Goal: Task Accomplishment & Management: Complete application form

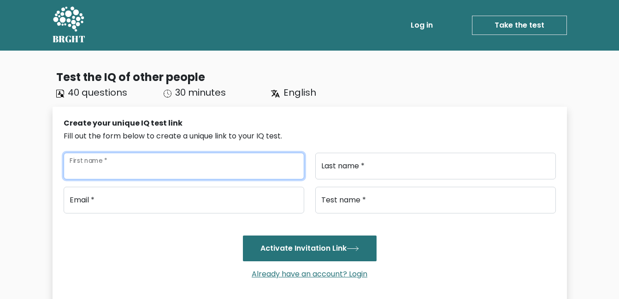
click at [155, 153] on input "First name *" at bounding box center [184, 166] width 240 height 27
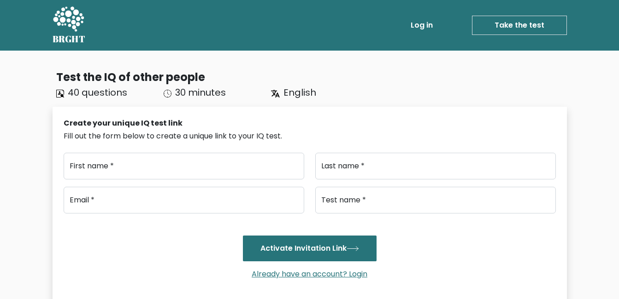
click at [388, 116] on div "Create your unique IQ test link Fill out the form below to create a unique link…" at bounding box center [310, 206] width 514 height 199
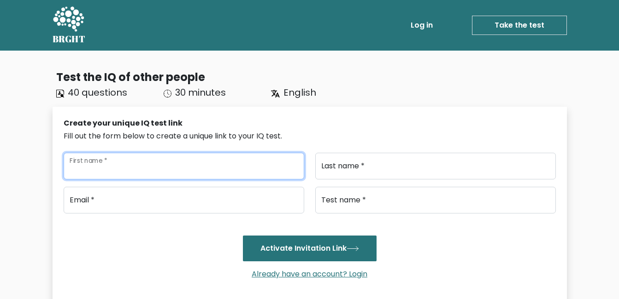
click at [184, 165] on input "First name *" at bounding box center [184, 166] width 240 height 27
type input "Geetanjali"
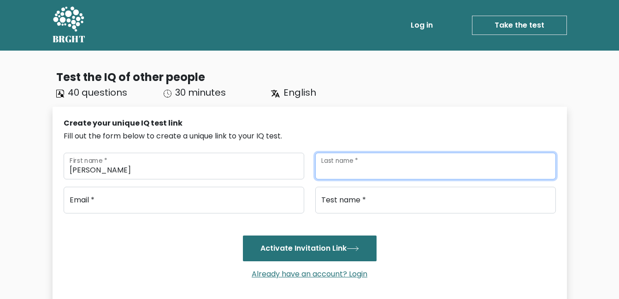
click at [409, 171] on input "Last name *" at bounding box center [435, 166] width 240 height 27
type input "Kashyap"
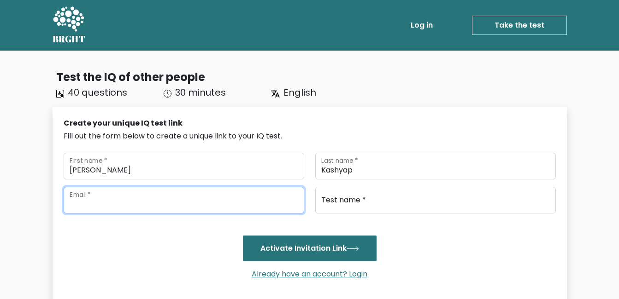
click at [131, 198] on input "email" at bounding box center [184, 200] width 240 height 27
type input "geetanjali6388@gmail.com"
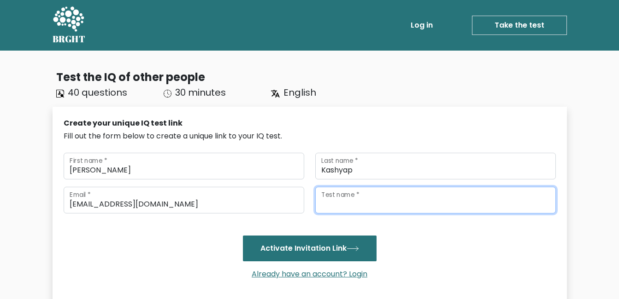
click at [377, 193] on input "Test name *" at bounding box center [435, 200] width 240 height 27
type input "ABC"
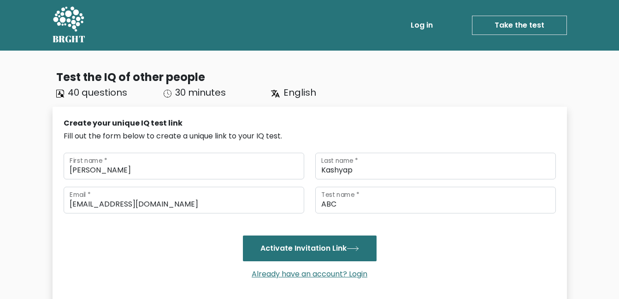
click at [537, 28] on link "Take the test" at bounding box center [519, 25] width 95 height 19
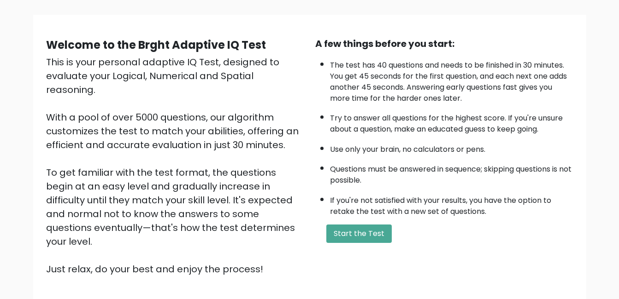
scroll to position [123, 0]
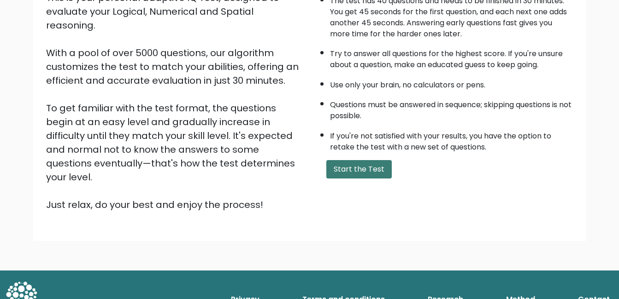
click at [372, 170] on button "Start the Test" at bounding box center [358, 169] width 65 height 18
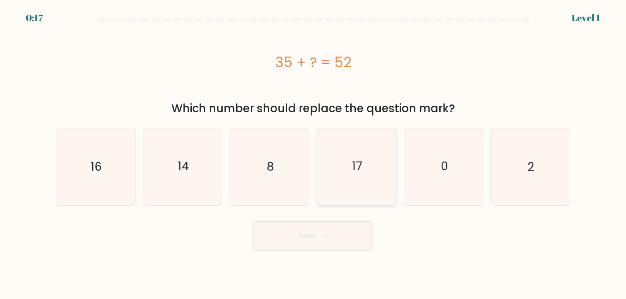
click at [360, 165] on text "17" at bounding box center [357, 167] width 10 height 16
click at [313, 152] on input "d. 17" at bounding box center [313, 151] width 0 height 2
radio input "true"
click at [315, 235] on button "Next" at bounding box center [313, 236] width 120 height 29
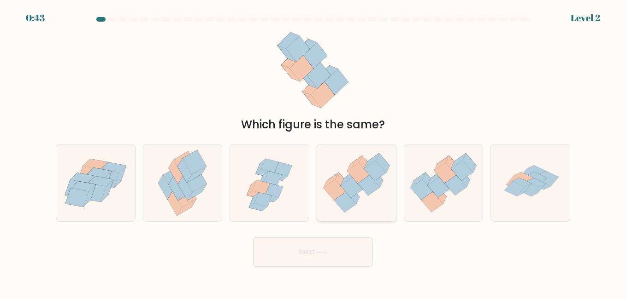
click at [360, 183] on icon at bounding box center [368, 185] width 22 height 20
click at [313, 152] on input "d." at bounding box center [313, 151] width 0 height 2
radio input "true"
click at [311, 251] on button "Next" at bounding box center [313, 252] width 120 height 29
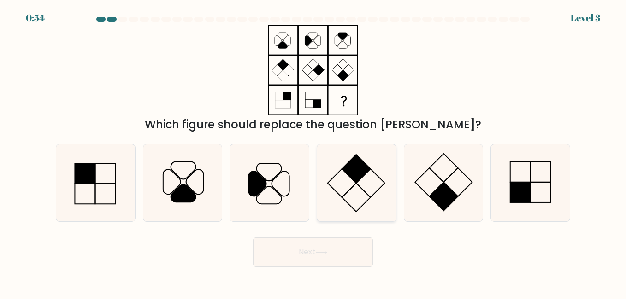
click at [346, 184] on icon at bounding box center [356, 183] width 76 height 76
click at [313, 152] on input "d." at bounding box center [313, 151] width 0 height 2
radio input "true"
click at [326, 256] on button "Next" at bounding box center [313, 252] width 120 height 29
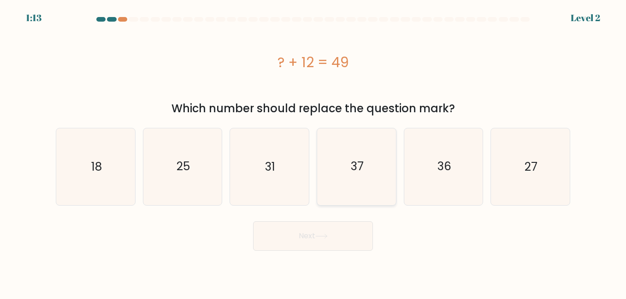
click at [335, 161] on icon "37" at bounding box center [356, 167] width 76 height 76
click at [313, 152] on input "d. 37" at bounding box center [313, 151] width 0 height 2
radio input "true"
click at [316, 236] on button "Next" at bounding box center [313, 236] width 120 height 29
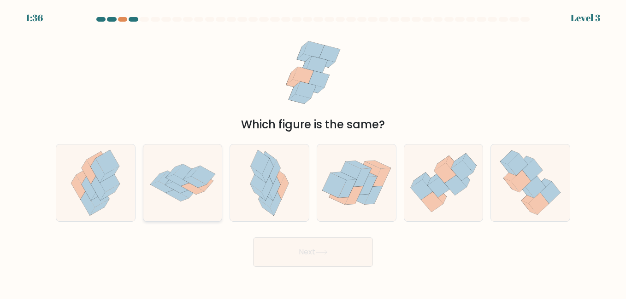
click at [217, 177] on icon at bounding box center [182, 183] width 79 height 55
click at [313, 152] on input "b." at bounding box center [313, 151] width 0 height 2
radio input "true"
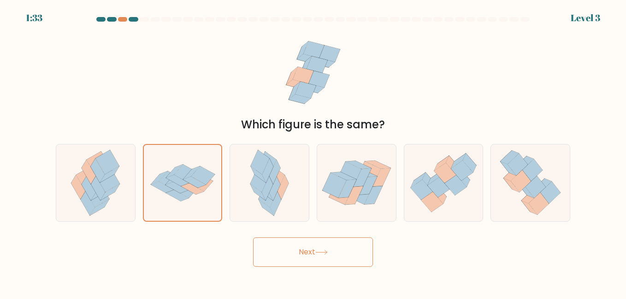
click at [305, 249] on button "Next" at bounding box center [313, 252] width 120 height 29
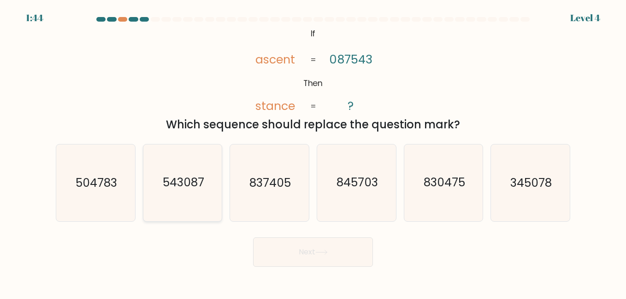
click at [181, 186] on text "543087" at bounding box center [183, 183] width 41 height 16
click at [313, 152] on input "b. 543087" at bounding box center [313, 151] width 0 height 2
radio input "true"
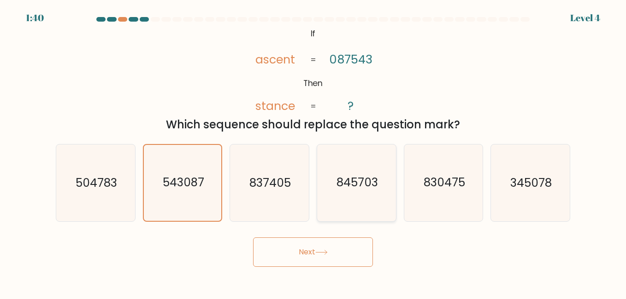
click at [344, 192] on icon "845703" at bounding box center [356, 183] width 76 height 76
click at [313, 152] on input "d. 845703" at bounding box center [313, 151] width 0 height 2
radio input "true"
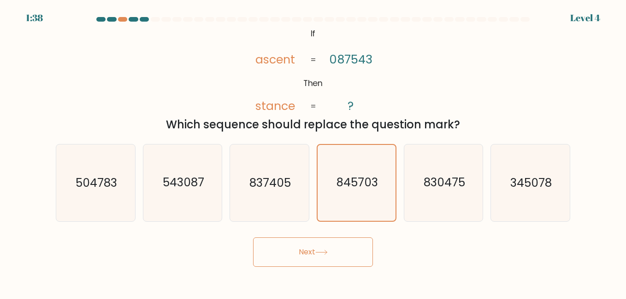
click at [286, 254] on button "Next" at bounding box center [313, 252] width 120 height 29
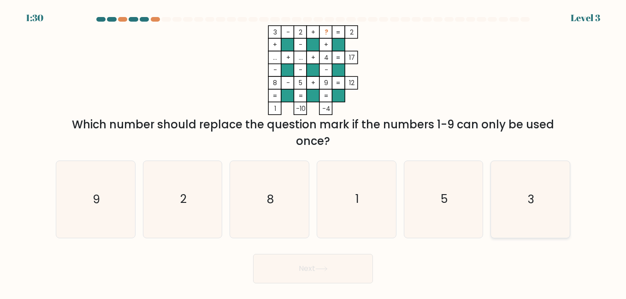
click at [518, 209] on icon "3" at bounding box center [529, 199] width 76 height 76
click at [313, 152] on input "f. 3" at bounding box center [313, 151] width 0 height 2
radio input "true"
click at [358, 193] on text "1" at bounding box center [357, 200] width 4 height 16
click at [313, 152] on input "d. 1" at bounding box center [313, 151] width 0 height 2
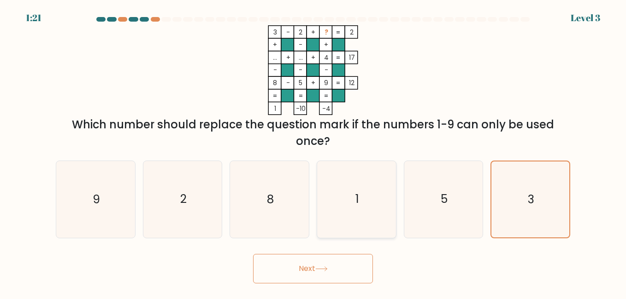
radio input "true"
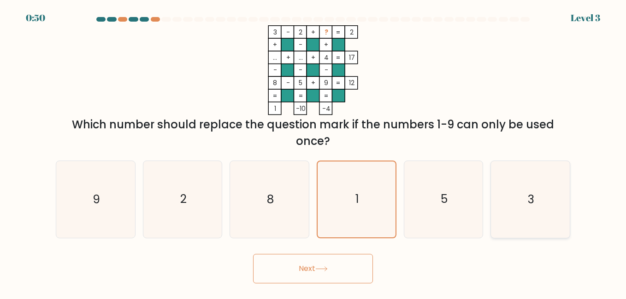
click at [544, 224] on icon "3" at bounding box center [529, 199] width 76 height 76
click at [313, 152] on input "f. 3" at bounding box center [313, 151] width 0 height 2
radio input "true"
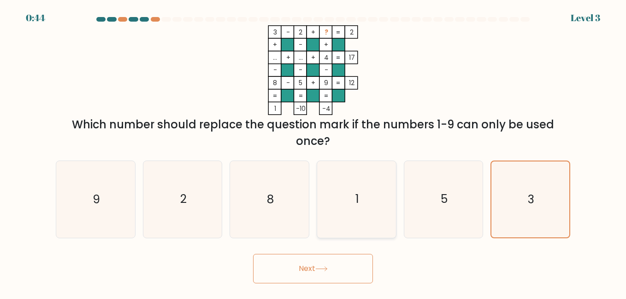
click at [344, 186] on icon "1" at bounding box center [356, 199] width 76 height 76
click at [313, 152] on input "d. 1" at bounding box center [313, 151] width 0 height 2
radio input "true"
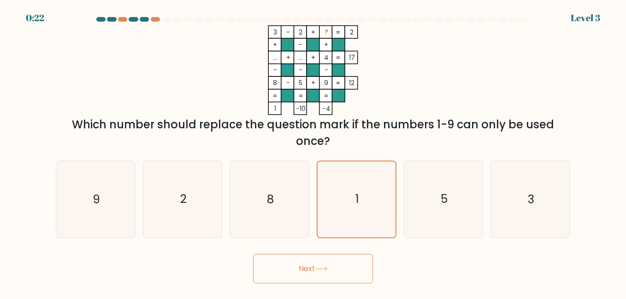
click at [301, 278] on button "Next" at bounding box center [313, 268] width 120 height 29
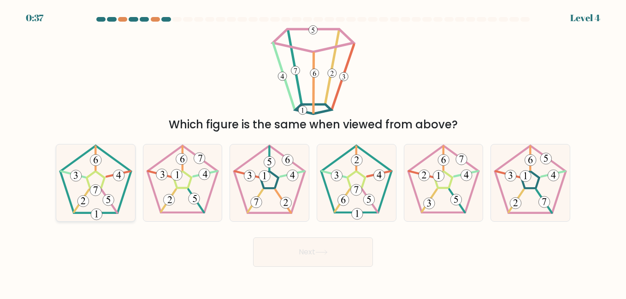
click at [97, 192] on 194 at bounding box center [95, 190] width 11 height 11
click at [313, 152] on input "a." at bounding box center [313, 151] width 0 height 2
radio input "true"
click at [273, 188] on 142 at bounding box center [269, 179] width 18 height 17
click at [313, 152] on input "c." at bounding box center [313, 151] width 0 height 2
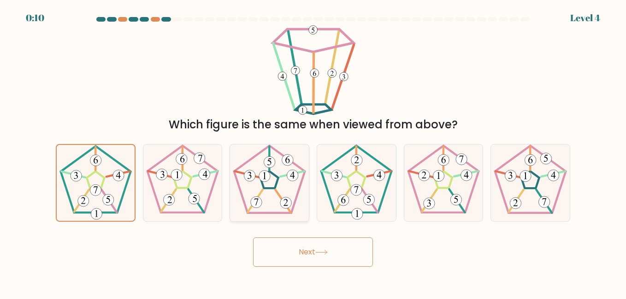
radio input "true"
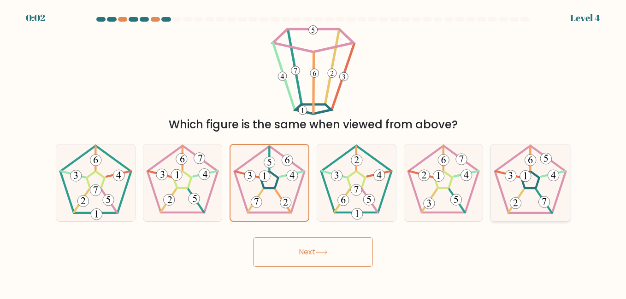
click at [531, 188] on 255 at bounding box center [530, 179] width 18 height 17
click at [313, 152] on input "f." at bounding box center [313, 151] width 0 height 2
radio input "true"
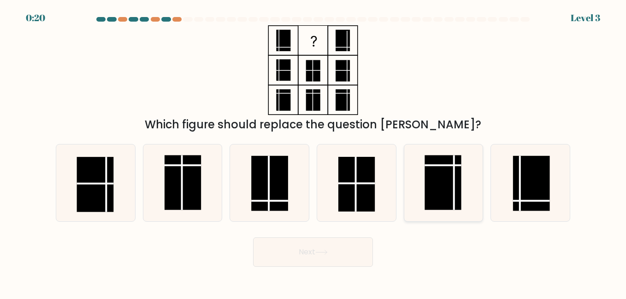
click at [431, 189] on rect at bounding box center [442, 183] width 36 height 55
click at [313, 152] on input "e." at bounding box center [313, 151] width 0 height 2
radio input "true"
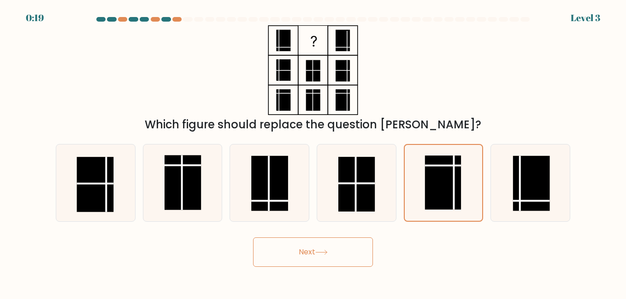
click at [324, 258] on button "Next" at bounding box center [313, 252] width 120 height 29
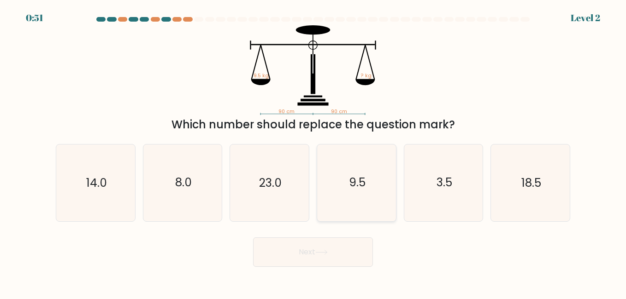
click at [348, 177] on icon "9.5" at bounding box center [356, 183] width 76 height 76
click at [313, 152] on input "d. 9.5" at bounding box center [313, 151] width 0 height 2
radio input "true"
click at [468, 205] on icon "3.5" at bounding box center [443, 183] width 76 height 76
click at [313, 152] on input "e. 3.5" at bounding box center [313, 151] width 0 height 2
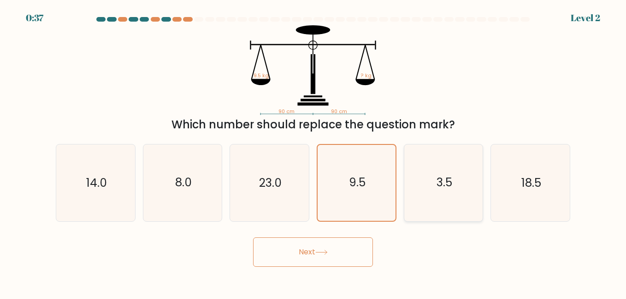
radio input "true"
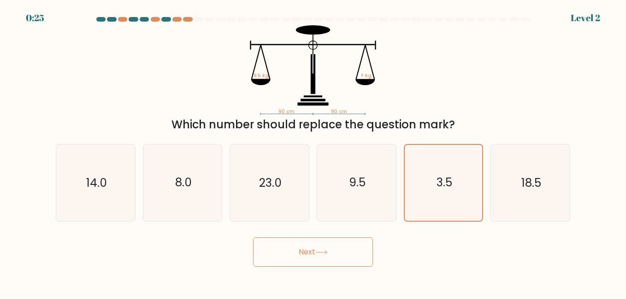
click at [321, 257] on button "Next" at bounding box center [313, 252] width 120 height 29
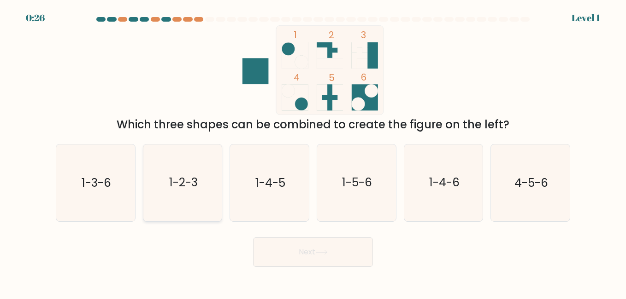
click at [168, 198] on icon "1-2-3" at bounding box center [182, 183] width 76 height 76
click at [313, 152] on input "b. 1-2-3" at bounding box center [313, 151] width 0 height 2
radio input "true"
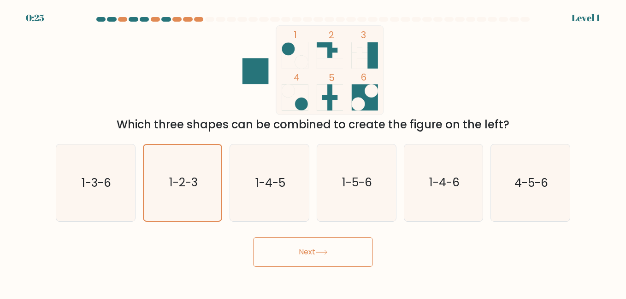
click at [292, 252] on button "Next" at bounding box center [313, 252] width 120 height 29
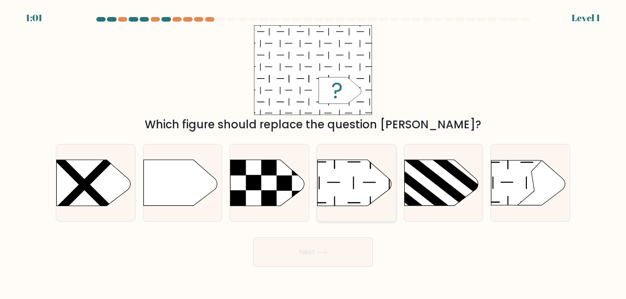
click at [335, 176] on icon at bounding box center [354, 183] width 74 height 46
click at [313, 152] on input "d." at bounding box center [313, 151] width 0 height 2
radio input "true"
click at [297, 254] on button "Next" at bounding box center [313, 252] width 120 height 29
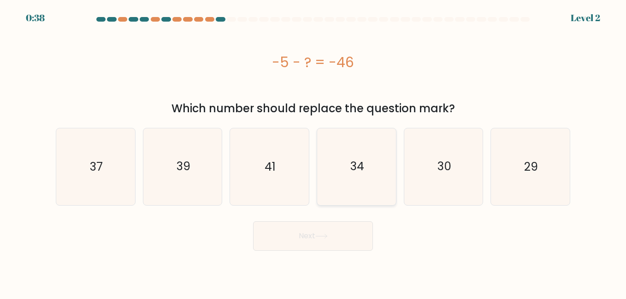
click at [364, 169] on icon "34" at bounding box center [356, 167] width 76 height 76
click at [313, 152] on input "d. 34" at bounding box center [313, 151] width 0 height 2
radio input "true"
click at [300, 187] on icon "41" at bounding box center [269, 167] width 76 height 76
click at [313, 152] on input "c. 41" at bounding box center [313, 151] width 0 height 2
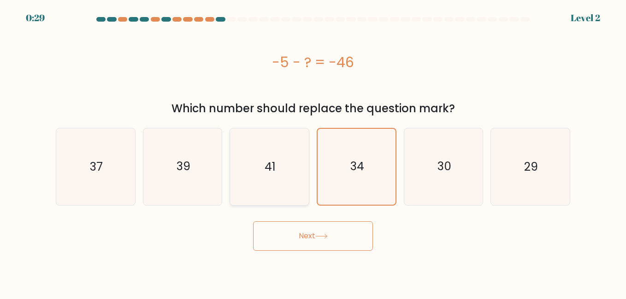
radio input "true"
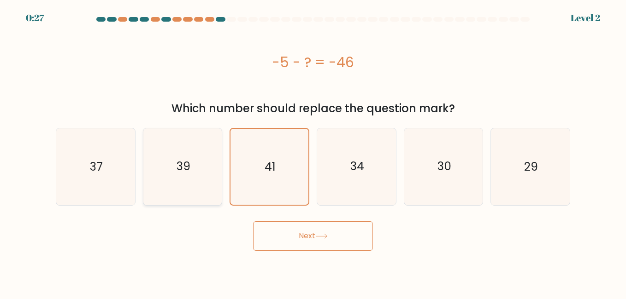
click at [163, 151] on icon "39" at bounding box center [182, 167] width 76 height 76
click at [313, 151] on input "b. 39" at bounding box center [313, 151] width 0 height 2
radio input "true"
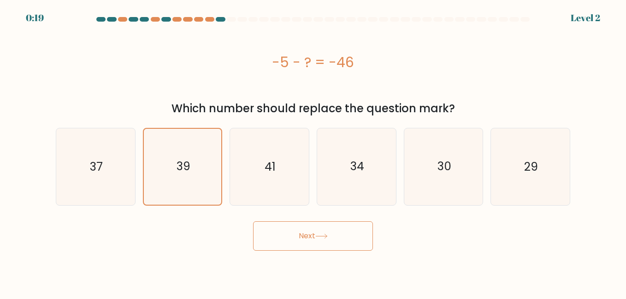
click at [327, 234] on icon at bounding box center [321, 236] width 11 height 4
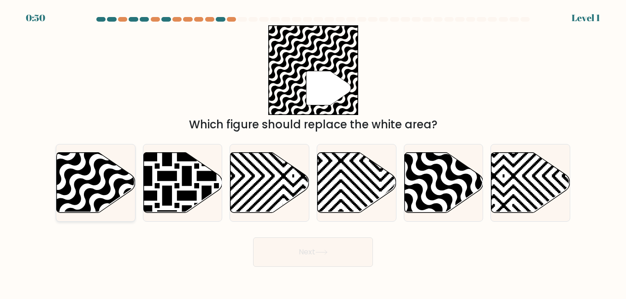
click at [101, 181] on icon at bounding box center [96, 182] width 79 height 60
click at [313, 152] on input "a." at bounding box center [313, 151] width 0 height 2
radio input "true"
click at [310, 257] on button "Next" at bounding box center [313, 252] width 120 height 29
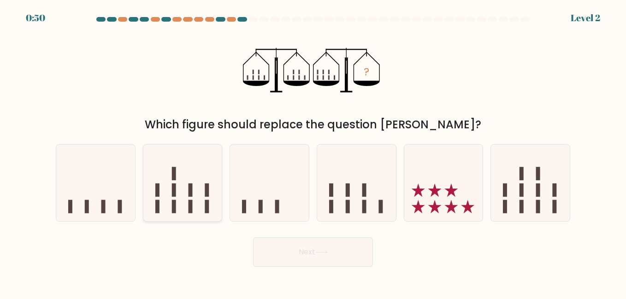
click at [213, 163] on icon at bounding box center [182, 183] width 79 height 65
click at [313, 152] on input "b." at bounding box center [313, 151] width 0 height 2
radio input "true"
click at [303, 252] on button "Next" at bounding box center [313, 252] width 120 height 29
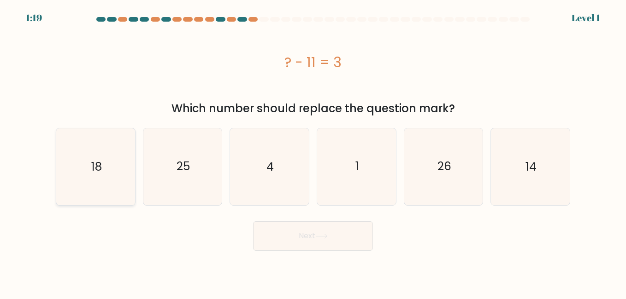
click at [112, 155] on icon "18" at bounding box center [95, 167] width 76 height 76
click at [313, 152] on input "a. 18" at bounding box center [313, 151] width 0 height 2
radio input "true"
click at [521, 153] on icon "14" at bounding box center [529, 167] width 76 height 76
click at [313, 152] on input "f. 14" at bounding box center [313, 151] width 0 height 2
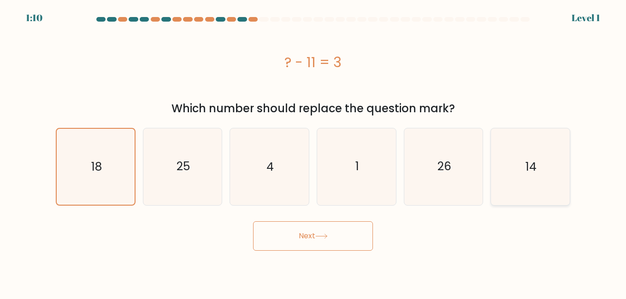
radio input "true"
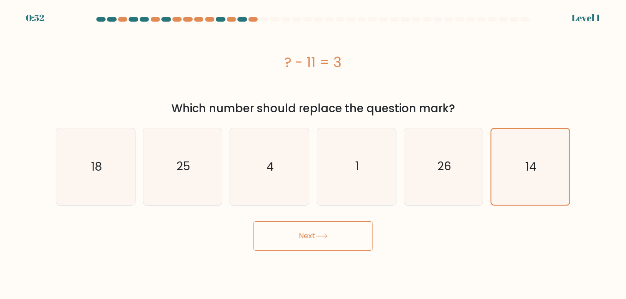
click at [448, 65] on div "? - 11 = 3" at bounding box center [313, 62] width 514 height 21
click at [311, 231] on button "Next" at bounding box center [313, 236] width 120 height 29
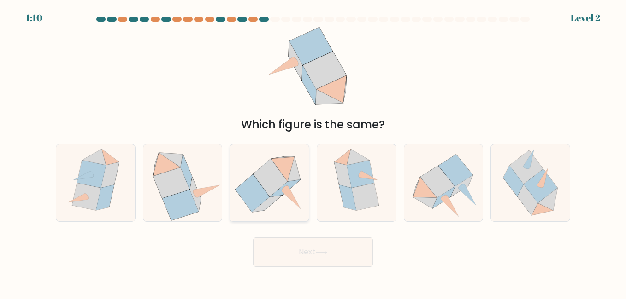
click at [263, 185] on icon at bounding box center [270, 178] width 34 height 38
click at [313, 152] on input "c." at bounding box center [313, 151] width 0 height 2
radio input "true"
click at [184, 199] on icon at bounding box center [180, 205] width 36 height 31
click at [313, 152] on input "b." at bounding box center [313, 151] width 0 height 2
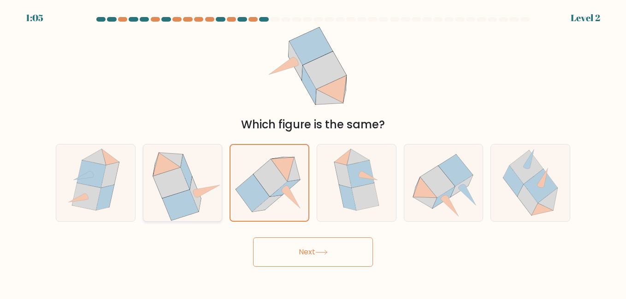
radio input "true"
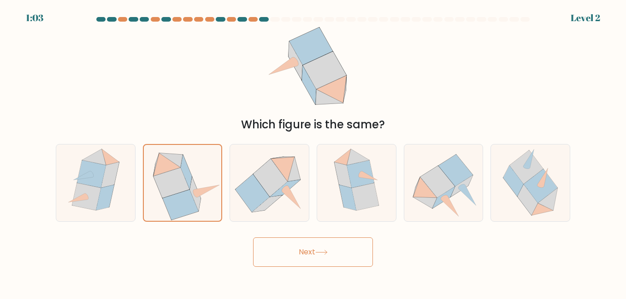
click at [333, 261] on button "Next" at bounding box center [313, 252] width 120 height 29
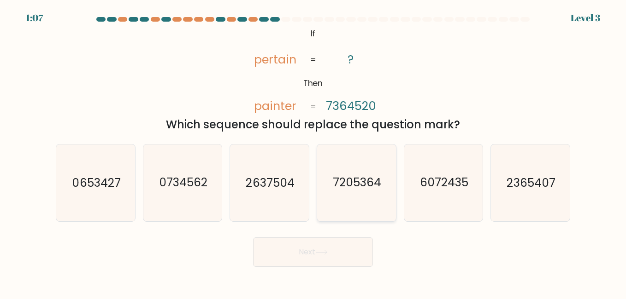
click at [357, 163] on icon "7205364" at bounding box center [356, 183] width 76 height 76
click at [313, 152] on input "d. 7205364" at bounding box center [313, 151] width 0 height 2
radio input "true"
click at [316, 245] on button "Next" at bounding box center [313, 252] width 120 height 29
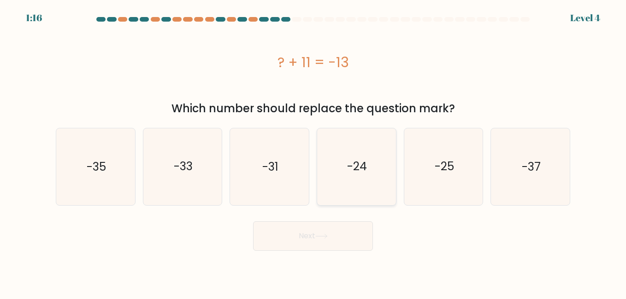
click at [357, 158] on icon "-24" at bounding box center [356, 167] width 76 height 76
click at [313, 152] on input "d. -24" at bounding box center [313, 151] width 0 height 2
radio input "true"
click at [287, 239] on button "Next" at bounding box center [313, 236] width 120 height 29
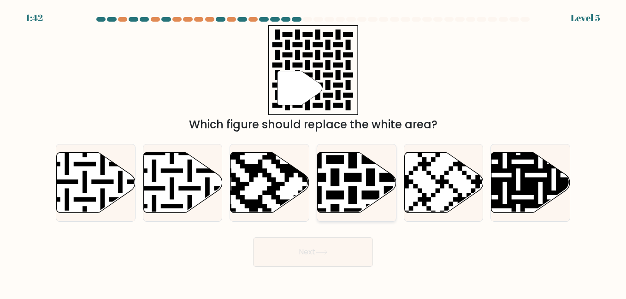
click at [357, 184] on icon at bounding box center [356, 182] width 79 height 60
click at [313, 152] on input "d." at bounding box center [313, 151] width 0 height 2
radio input "true"
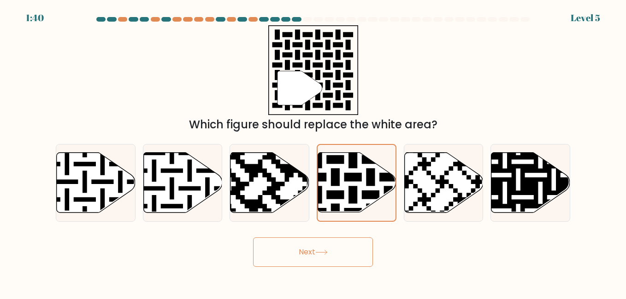
click at [296, 255] on button "Next" at bounding box center [313, 252] width 120 height 29
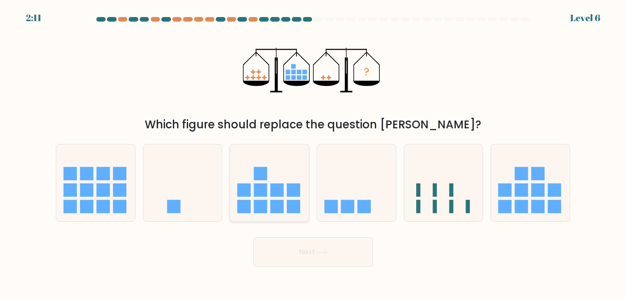
click at [274, 190] on rect at bounding box center [276, 190] width 13 height 13
click at [313, 152] on input "c." at bounding box center [313, 151] width 0 height 2
radio input "true"
click at [318, 261] on button "Next" at bounding box center [313, 252] width 120 height 29
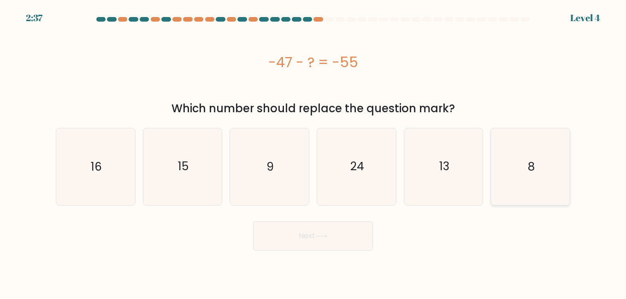
click at [517, 181] on icon "8" at bounding box center [529, 167] width 76 height 76
click at [313, 152] on input "f. 8" at bounding box center [313, 151] width 0 height 2
radio input "true"
click at [306, 235] on button "Next" at bounding box center [313, 236] width 120 height 29
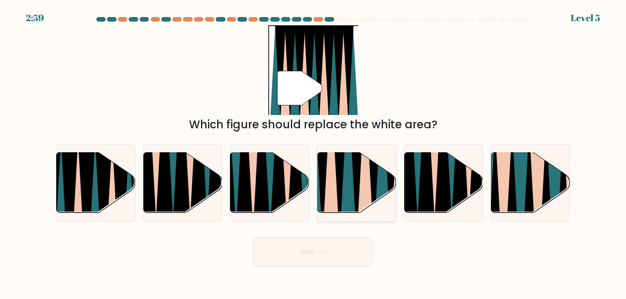
click at [349, 197] on icon at bounding box center [347, 151] width 17 height 157
click at [313, 152] on input "d." at bounding box center [313, 151] width 0 height 2
radio input "true"
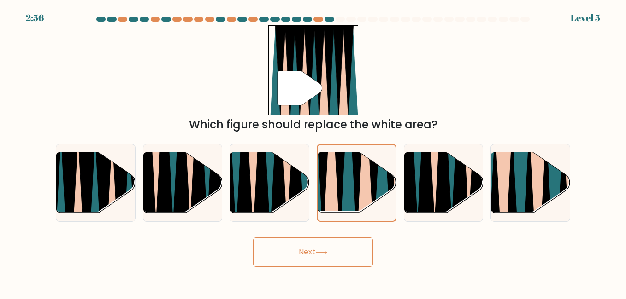
click at [333, 253] on button "Next" at bounding box center [313, 252] width 120 height 29
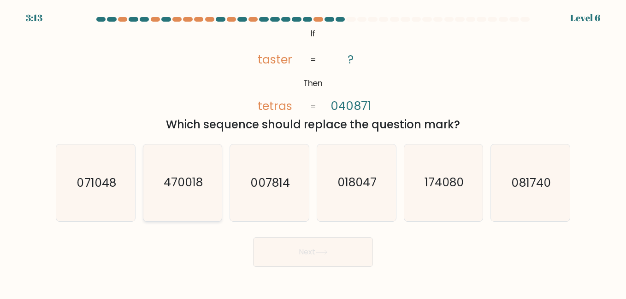
click at [187, 182] on text "470018" at bounding box center [183, 183] width 39 height 16
click at [313, 152] on input "b. 470018" at bounding box center [313, 151] width 0 height 2
radio input "true"
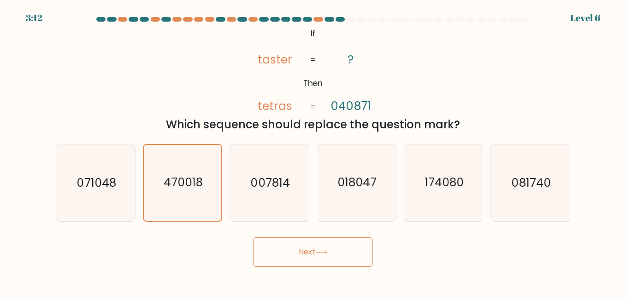
click at [332, 246] on button "Next" at bounding box center [313, 252] width 120 height 29
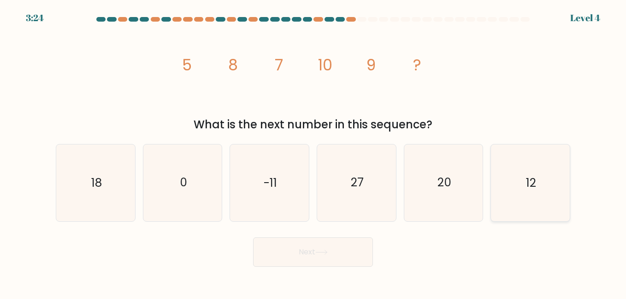
click at [552, 191] on icon "12" at bounding box center [529, 183] width 76 height 76
click at [313, 152] on input "f. 12" at bounding box center [313, 151] width 0 height 2
radio input "true"
click at [341, 255] on button "Next" at bounding box center [313, 252] width 120 height 29
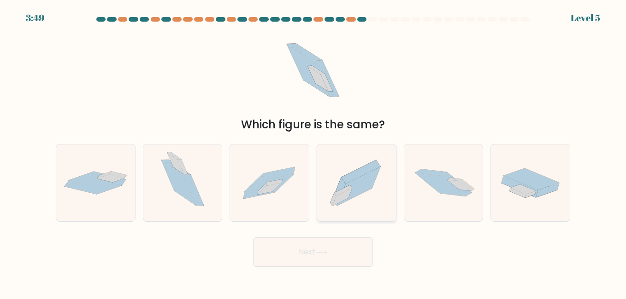
click at [349, 195] on icon at bounding box center [342, 197] width 20 height 18
click at [313, 152] on input "d." at bounding box center [313, 151] width 0 height 2
radio input "true"
click at [303, 251] on button "Next" at bounding box center [313, 252] width 120 height 29
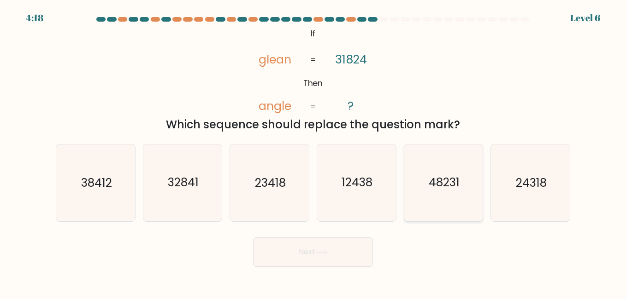
click at [438, 190] on text "48231" at bounding box center [443, 183] width 31 height 16
click at [313, 152] on input "e. 48231" at bounding box center [313, 151] width 0 height 2
radio input "true"
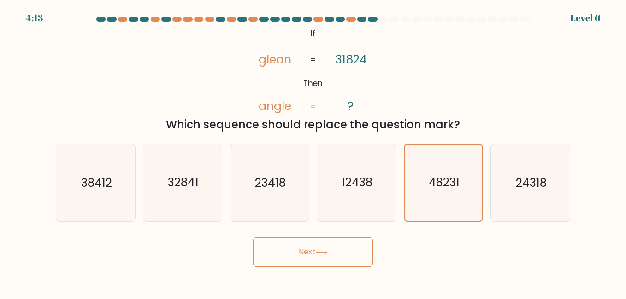
click at [298, 245] on button "Next" at bounding box center [313, 252] width 120 height 29
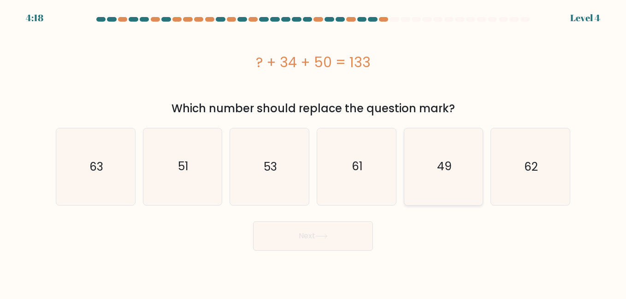
click at [461, 181] on icon "49" at bounding box center [443, 167] width 76 height 76
click at [313, 152] on input "e. 49" at bounding box center [313, 151] width 0 height 2
radio input "true"
click at [310, 240] on button "Next" at bounding box center [313, 236] width 120 height 29
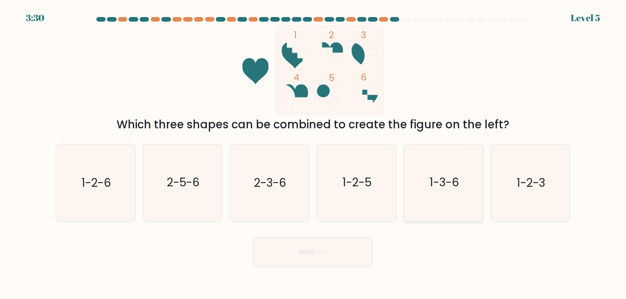
click at [433, 174] on icon "1-3-6" at bounding box center [443, 183] width 76 height 76
click at [313, 152] on input "e. 1-3-6" at bounding box center [313, 151] width 0 height 2
radio input "true"
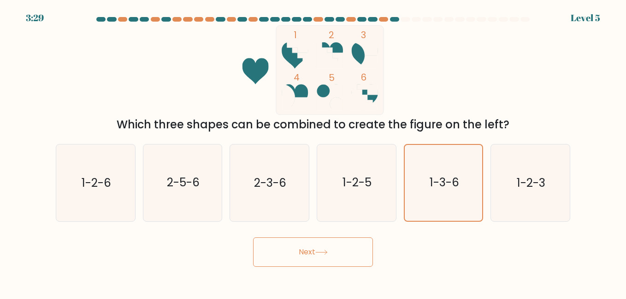
click at [322, 249] on button "Next" at bounding box center [313, 252] width 120 height 29
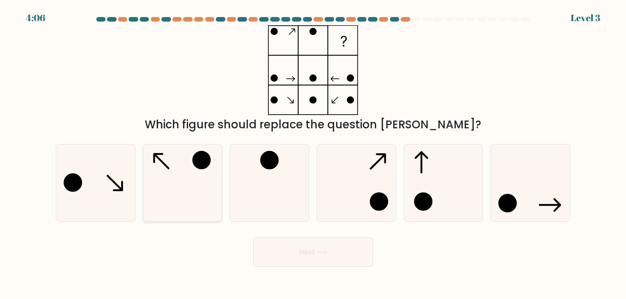
click at [176, 182] on icon at bounding box center [182, 183] width 76 height 76
click at [313, 152] on input "b." at bounding box center [313, 151] width 0 height 2
radio input "true"
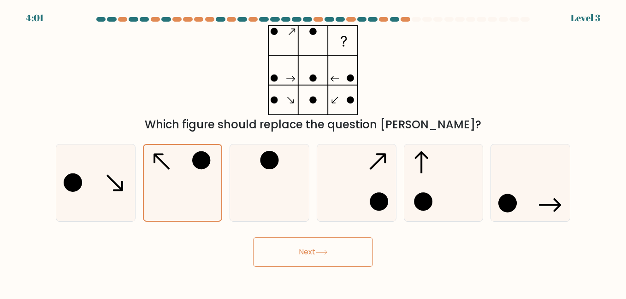
click at [313, 244] on button "Next" at bounding box center [313, 252] width 120 height 29
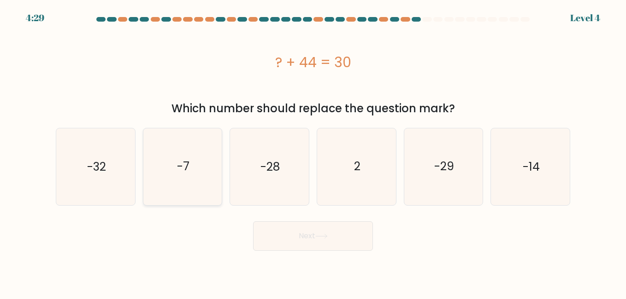
click at [211, 168] on icon "-7" at bounding box center [182, 167] width 76 height 76
click at [313, 152] on input "b. -7" at bounding box center [313, 151] width 0 height 2
radio input "true"
click at [519, 180] on icon "-14" at bounding box center [529, 167] width 76 height 76
click at [313, 152] on input "f. -14" at bounding box center [313, 151] width 0 height 2
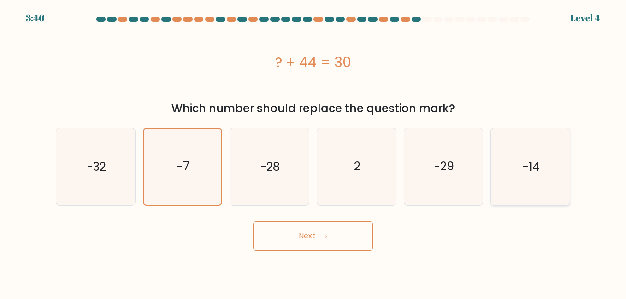
radio input "true"
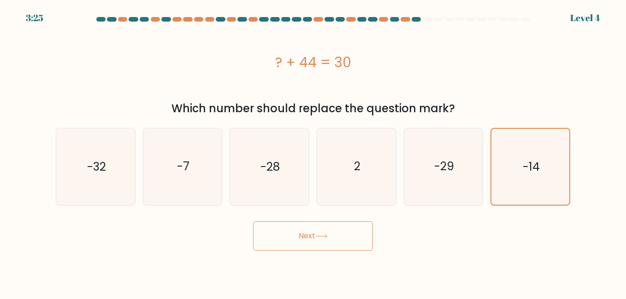
click at [323, 242] on button "Next" at bounding box center [313, 236] width 120 height 29
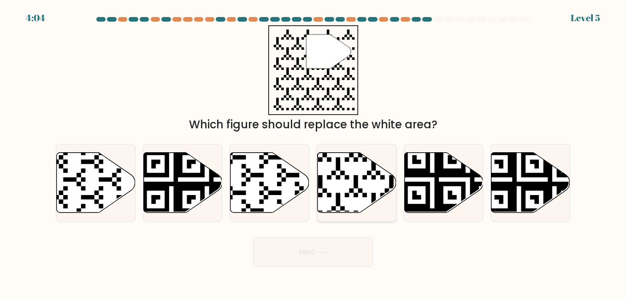
click at [346, 189] on icon at bounding box center [356, 182] width 79 height 60
click at [313, 152] on input "d." at bounding box center [313, 151] width 0 height 2
radio input "true"
click at [310, 254] on button "Next" at bounding box center [313, 252] width 120 height 29
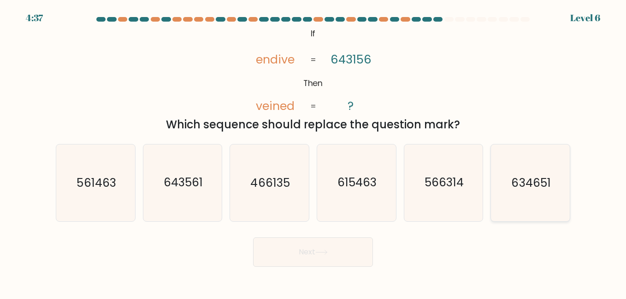
click at [523, 188] on text "634651" at bounding box center [530, 183] width 39 height 16
click at [313, 152] on input "f. 634651" at bounding box center [313, 151] width 0 height 2
radio input "true"
click at [363, 251] on button "Next" at bounding box center [313, 252] width 120 height 29
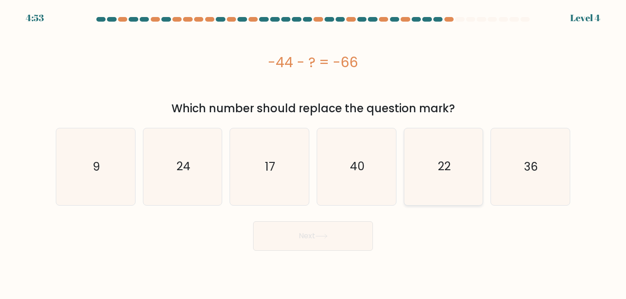
click at [459, 176] on icon "22" at bounding box center [443, 167] width 76 height 76
click at [313, 152] on input "e. 22" at bounding box center [313, 151] width 0 height 2
radio input "true"
click at [325, 237] on icon at bounding box center [321, 236] width 12 height 5
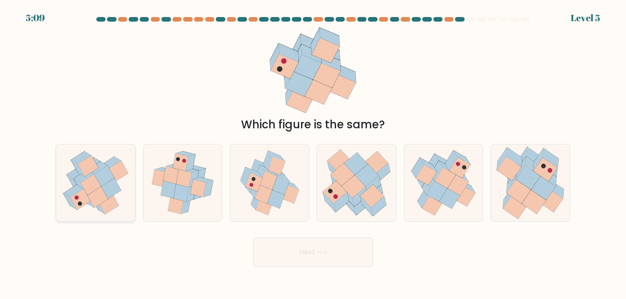
click at [94, 199] on icon at bounding box center [98, 197] width 20 height 21
click at [313, 152] on input "a." at bounding box center [313, 151] width 0 height 2
radio input "true"
click at [315, 245] on button "Next" at bounding box center [313, 252] width 120 height 29
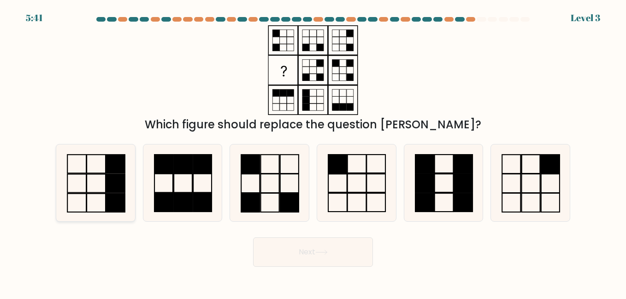
click at [120, 181] on rect at bounding box center [115, 183] width 19 height 18
click at [313, 152] on input "a." at bounding box center [313, 151] width 0 height 2
radio input "true"
click at [283, 198] on rect at bounding box center [289, 202] width 18 height 19
click at [313, 152] on input "c." at bounding box center [313, 151] width 0 height 2
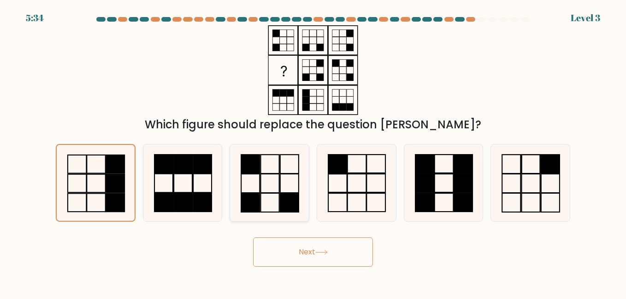
radio input "true"
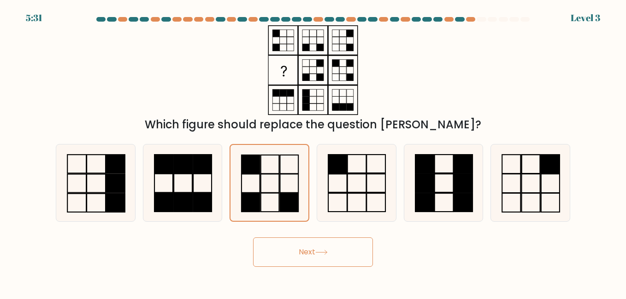
click at [328, 253] on icon at bounding box center [321, 252] width 12 height 5
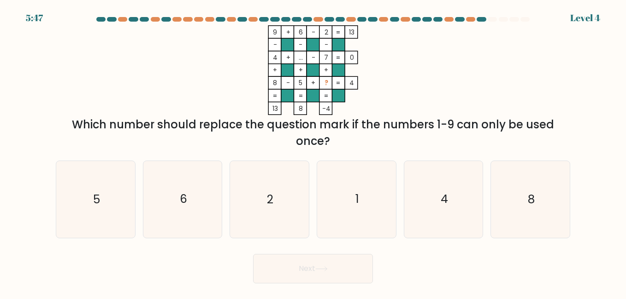
click at [327, 82] on tspan "?" at bounding box center [326, 82] width 4 height 9
click at [493, 173] on icon "8" at bounding box center [529, 199] width 76 height 76
click at [313, 152] on input "f. 8" at bounding box center [313, 151] width 0 height 2
radio input "true"
click at [298, 272] on button "Next" at bounding box center [313, 268] width 120 height 29
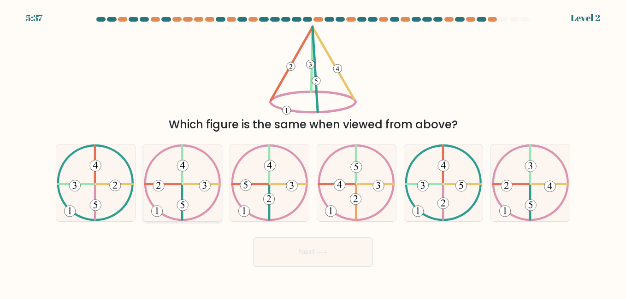
click at [161, 208] on 251 at bounding box center [156, 211] width 11 height 11
click at [313, 152] on input "b." at bounding box center [313, 151] width 0 height 2
radio input "true"
click at [99, 203] on 135 at bounding box center [95, 205] width 11 height 11
click at [313, 152] on input "a." at bounding box center [313, 151] width 0 height 2
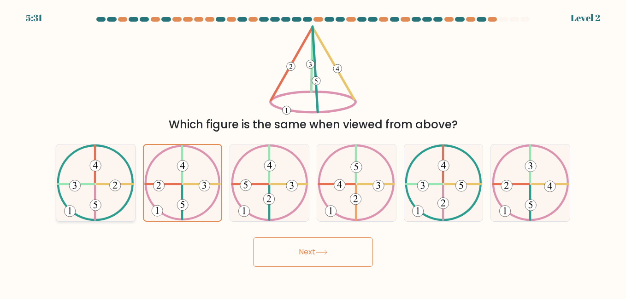
radio input "true"
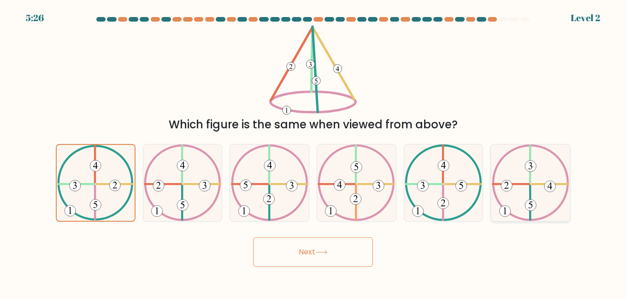
click at [528, 199] on icon at bounding box center [529, 183] width 77 height 76
click at [313, 152] on input "f." at bounding box center [313, 151] width 0 height 2
radio input "true"
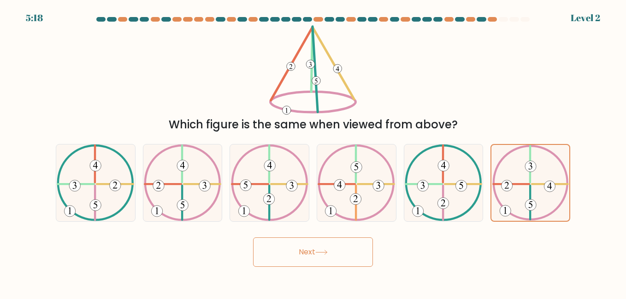
click at [303, 257] on button "Next" at bounding box center [313, 252] width 120 height 29
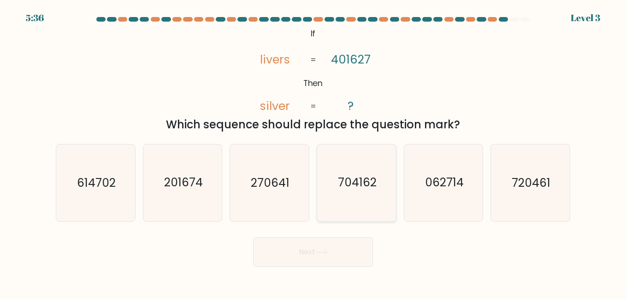
click at [333, 188] on icon "704162" at bounding box center [356, 183] width 76 height 76
click at [313, 152] on input "d. 704162" at bounding box center [313, 151] width 0 height 2
radio input "true"
click at [289, 247] on button "Next" at bounding box center [313, 252] width 120 height 29
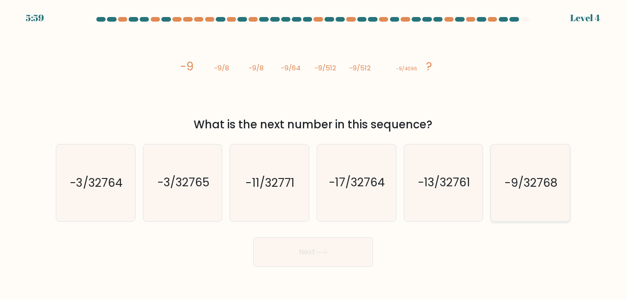
click at [536, 177] on text "-9/32768" at bounding box center [530, 183] width 53 height 16
click at [313, 152] on input "f. -9/32768" at bounding box center [313, 151] width 0 height 2
radio input "true"
click at [339, 263] on button "Next" at bounding box center [313, 252] width 120 height 29
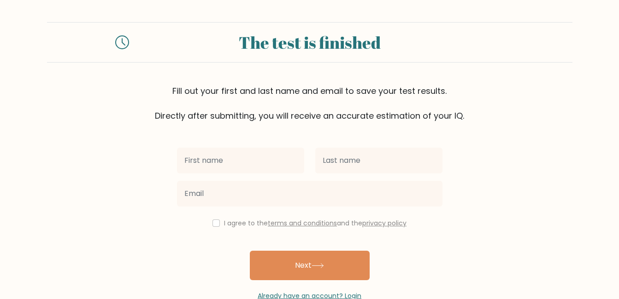
click at [237, 164] on input "text" at bounding box center [240, 161] width 127 height 26
type input "g"
type input "H"
type input "[PERSON_NAME]"
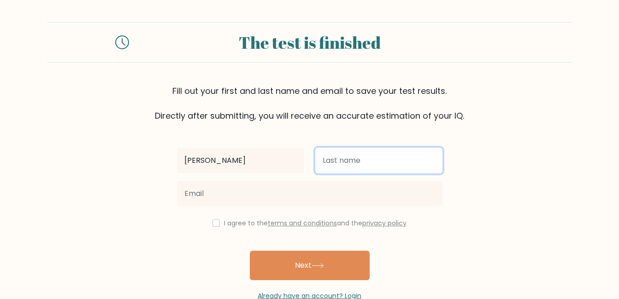
click at [378, 164] on input "text" at bounding box center [378, 161] width 127 height 26
type input "kashyap"
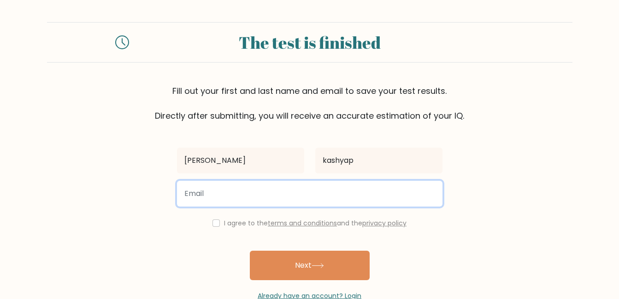
click at [216, 199] on input "email" at bounding box center [309, 194] width 265 height 26
type input "geetanjali6388@gmail.com"
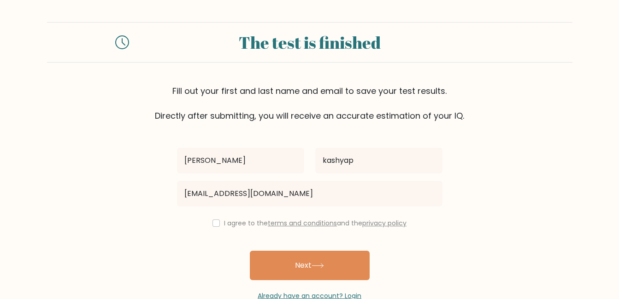
click at [210, 222] on div "I agree to the terms and conditions and the privacy policy" at bounding box center [309, 223] width 276 height 11
click at [216, 226] on input "checkbox" at bounding box center [215, 223] width 7 height 7
checkbox input "true"
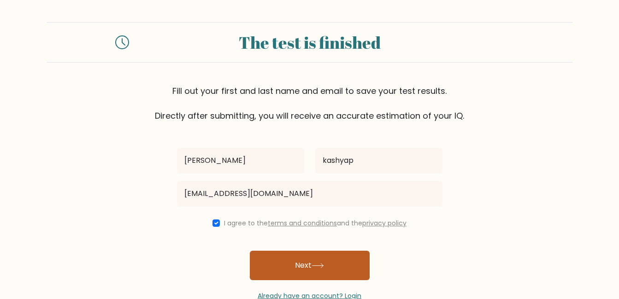
click at [306, 269] on button "Next" at bounding box center [310, 265] width 120 height 29
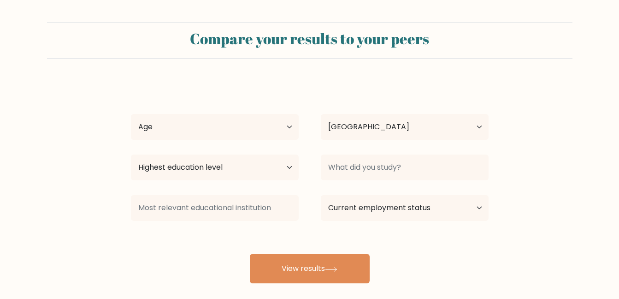
select select "IN"
click at [234, 175] on select "Highest education level No schooling Primary Lower Secondary Upper Secondary Oc…" at bounding box center [215, 168] width 168 height 26
click at [115, 98] on form "Compare your results to your peers [PERSON_NAME] Age Under [DEMOGRAPHIC_DATA] […" at bounding box center [309, 153] width 619 height 262
click at [163, 129] on select "Age Under [DEMOGRAPHIC_DATA] [DEMOGRAPHIC_DATA] [DEMOGRAPHIC_DATA] [DEMOGRAPHIC…" at bounding box center [215, 127] width 168 height 26
select select "18_24"
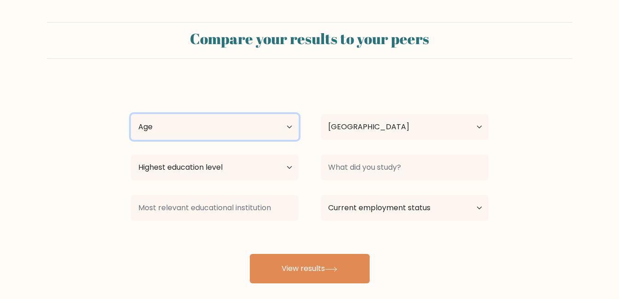
click at [131, 114] on select "Age Under [DEMOGRAPHIC_DATA] [DEMOGRAPHIC_DATA] [DEMOGRAPHIC_DATA] [DEMOGRAPHIC…" at bounding box center [215, 127] width 168 height 26
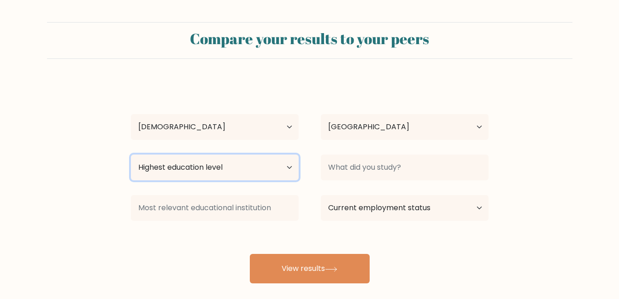
click at [181, 169] on select "Highest education level No schooling Primary Lower Secondary Upper Secondary Oc…" at bounding box center [215, 168] width 168 height 26
select select "primary"
click at [131, 155] on select "Highest education level No schooling Primary Lower Secondary Upper Secondary Oc…" at bounding box center [215, 168] width 168 height 26
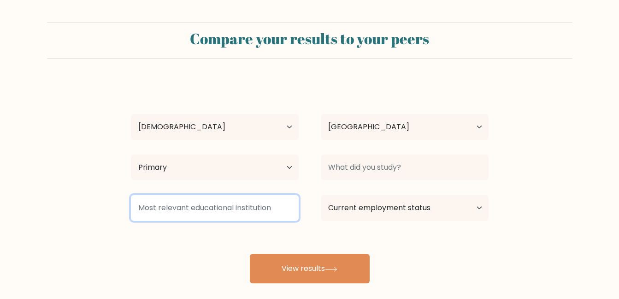
click at [171, 208] on input at bounding box center [215, 208] width 168 height 26
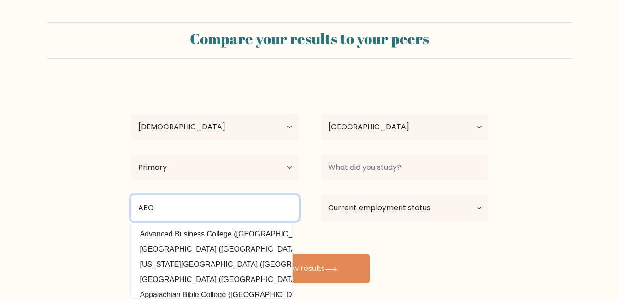
type input "ABC"
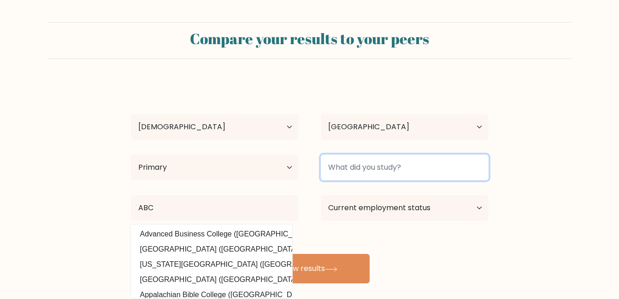
click at [371, 170] on input at bounding box center [405, 168] width 168 height 26
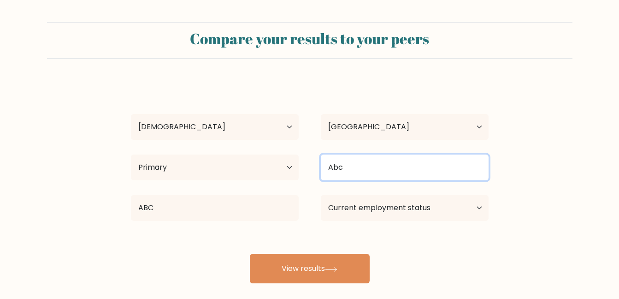
type input "Abc"
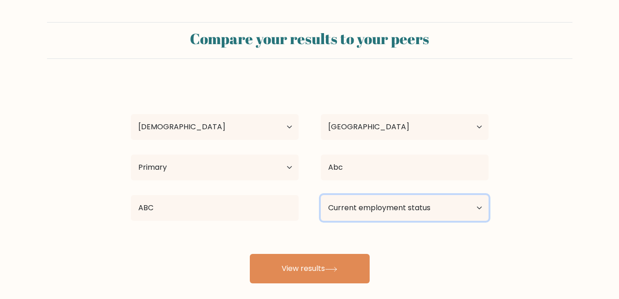
click at [353, 205] on select "Current employment status Employed Student Retired Other / prefer not to answer" at bounding box center [405, 208] width 168 height 26
select select "other"
click at [321, 195] on select "Current employment status Employed Student Retired Other / prefer not to answer" at bounding box center [405, 208] width 168 height 26
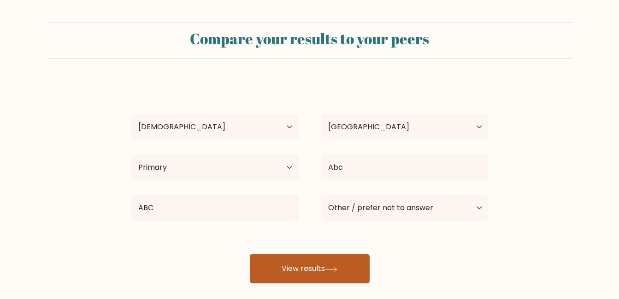
click at [321, 261] on button "View results" at bounding box center [310, 268] width 120 height 29
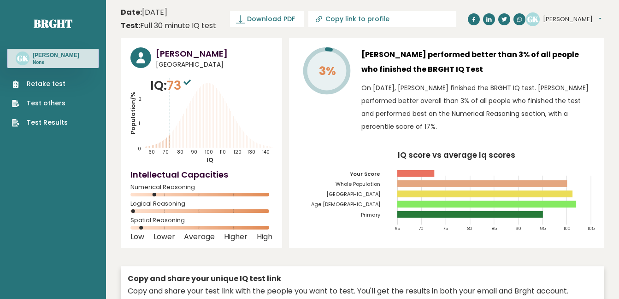
click at [565, 21] on button "[PERSON_NAME]" at bounding box center [572, 19] width 58 height 9
click at [571, 67] on link "Logout" at bounding box center [566, 71] width 47 height 13
